Goal: Information Seeking & Learning: Learn about a topic

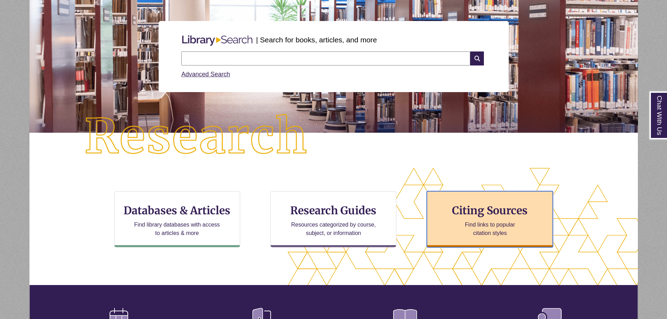
click at [484, 202] on div "Citing Sources Find links to popular citation styles" at bounding box center [490, 219] width 126 height 56
